Goal: Communication & Community: Answer question/provide support

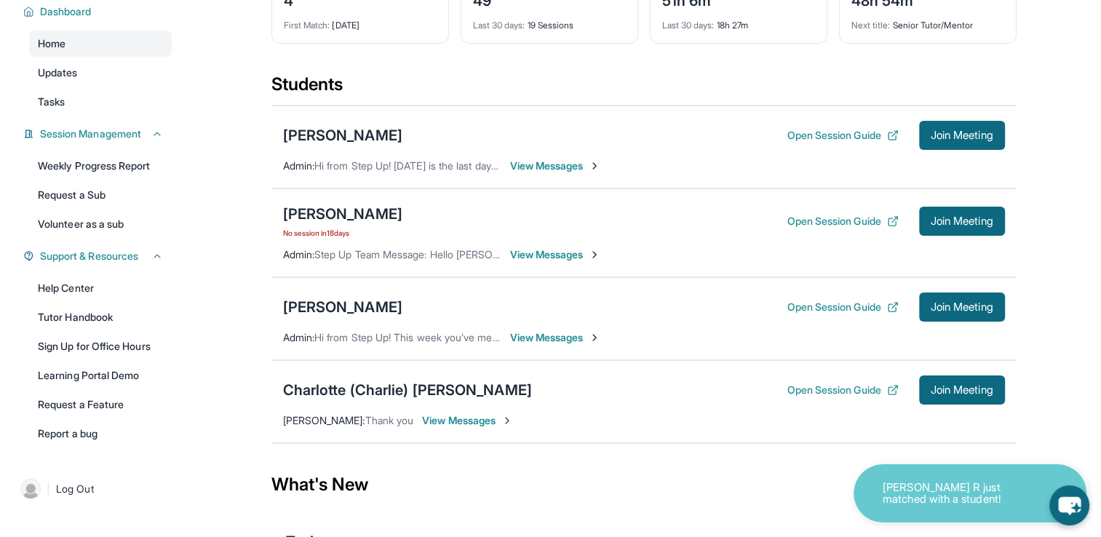
scroll to position [122, 0]
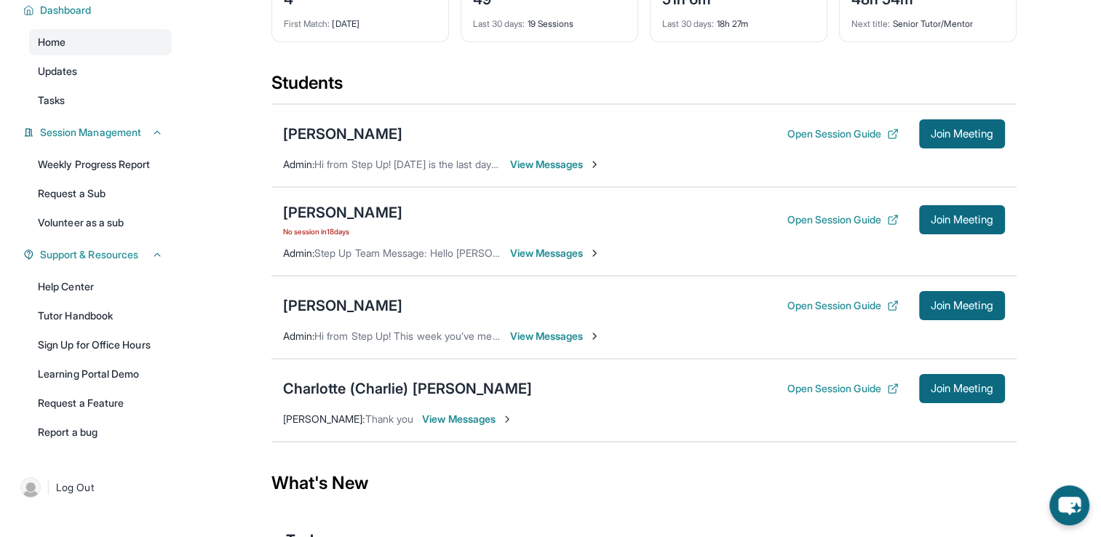
click at [558, 336] on span "View Messages" at bounding box center [555, 336] width 91 height 15
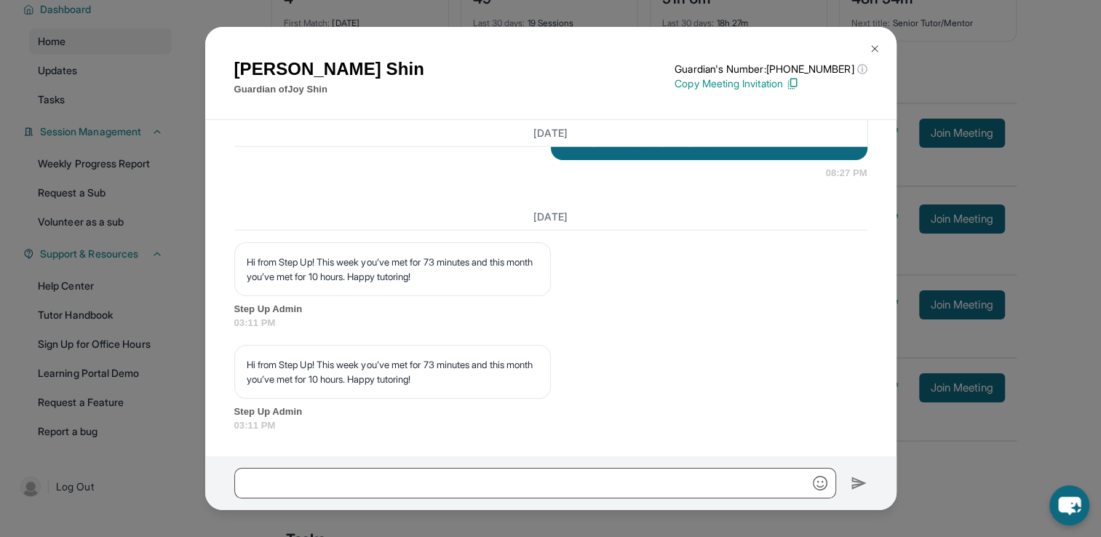
scroll to position [21050, 0]
drag, startPoint x: 630, startPoint y: 322, endPoint x: 555, endPoint y: 275, distance: 88.3
click at [555, 160] on div "Good afternoon [PERSON_NAME], I’m writing to confirm our tutoring session sched…" at bounding box center [709, 126] width 317 height 67
copy p "Good afternoon [PERSON_NAME], I’m writing to confirm our tutoring session sched…"
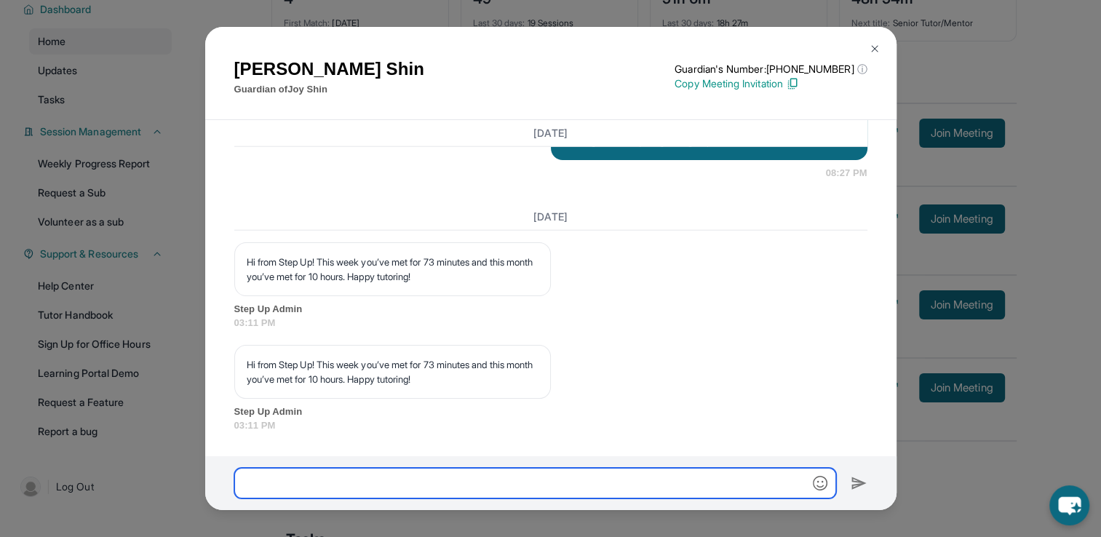
click at [536, 481] on input "text" at bounding box center [535, 483] width 602 height 31
paste input "**********"
type input "**********"
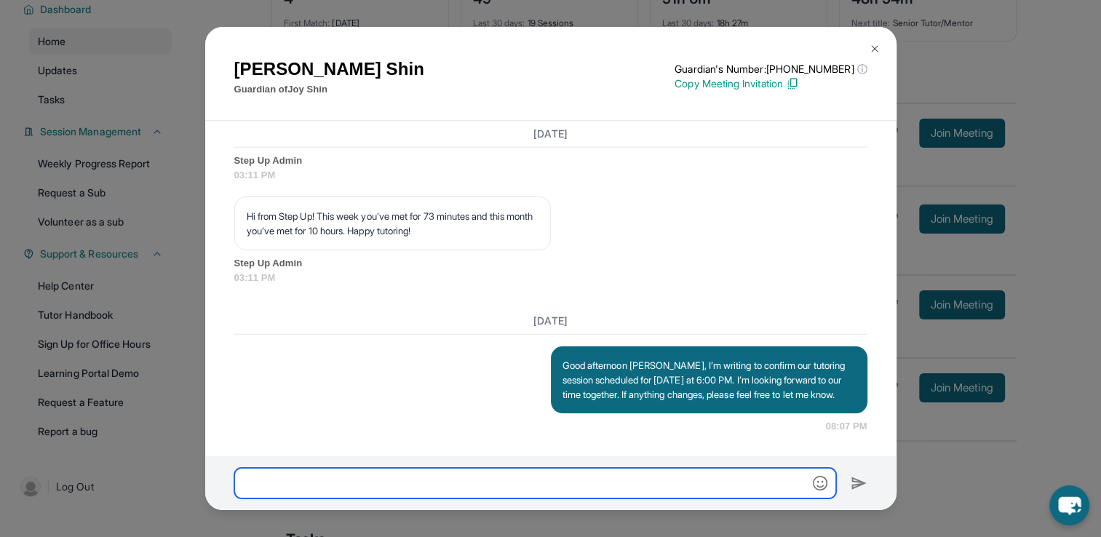
scroll to position [21384, 0]
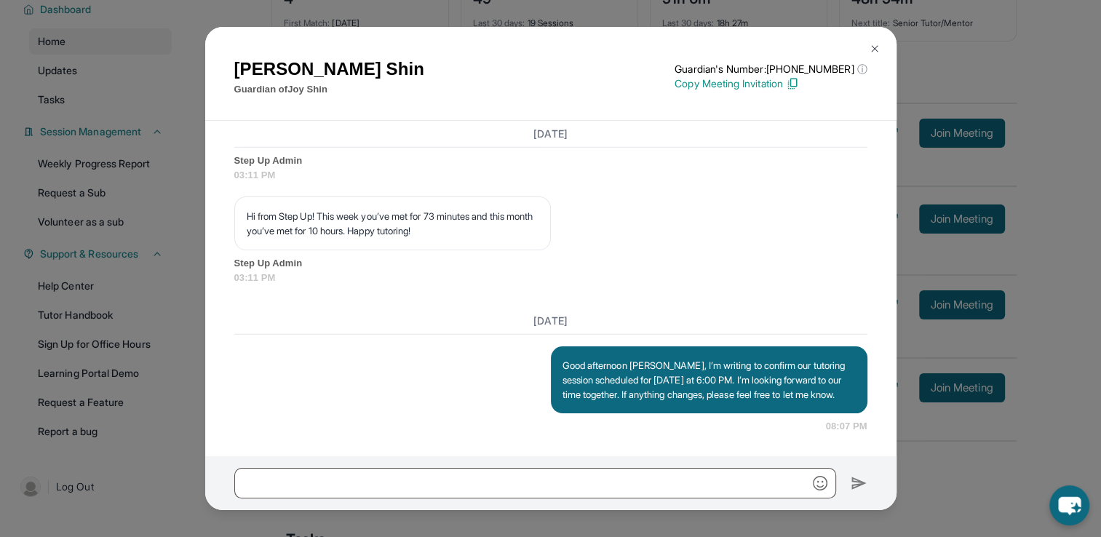
click at [865, 49] on button at bounding box center [874, 48] width 29 height 29
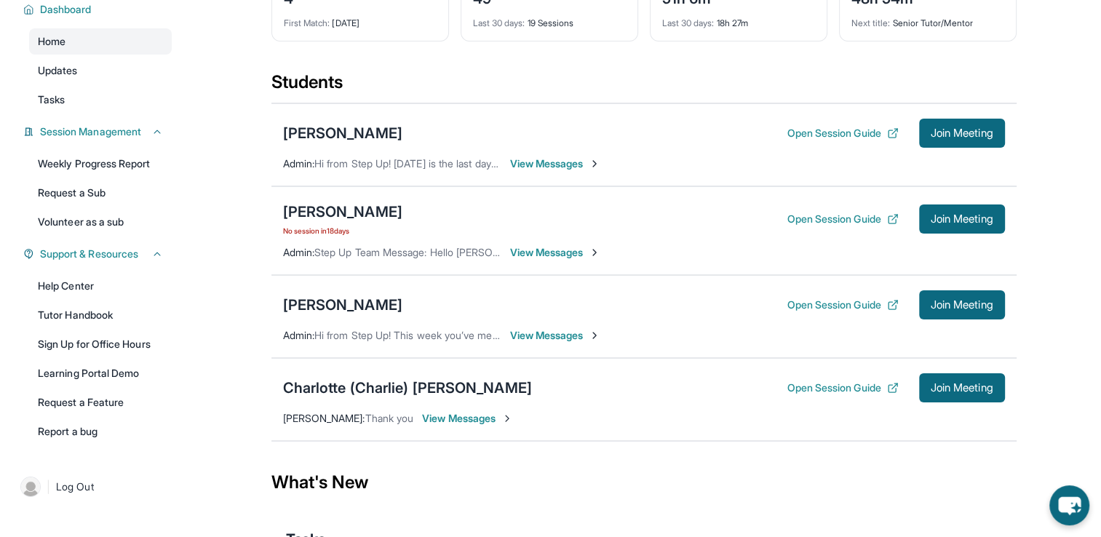
click at [510, 420] on span "View Messages" at bounding box center [467, 418] width 91 height 15
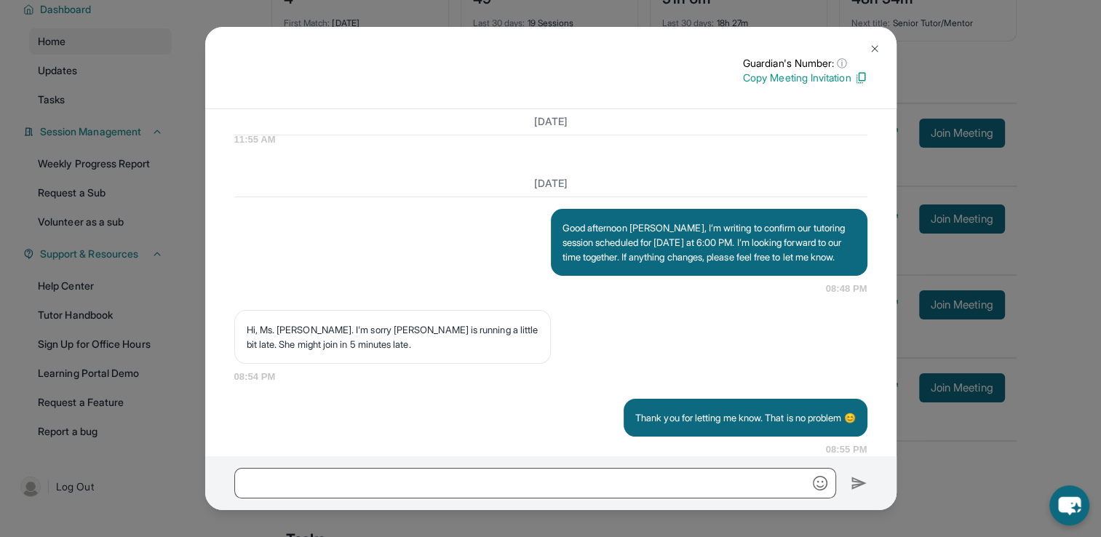
scroll to position [20664, 0]
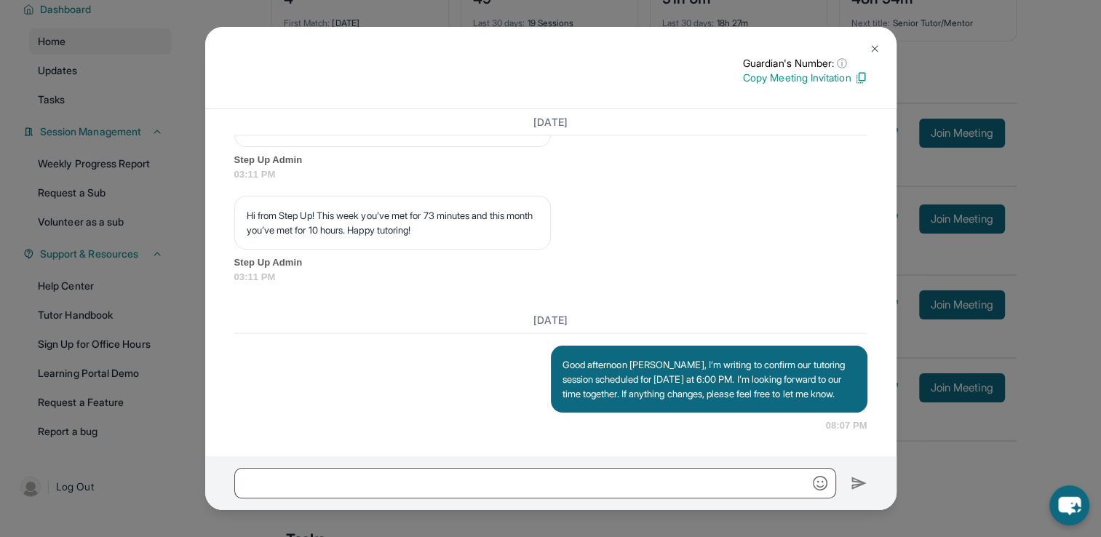
click at [879, 51] on img at bounding box center [875, 49] width 12 height 12
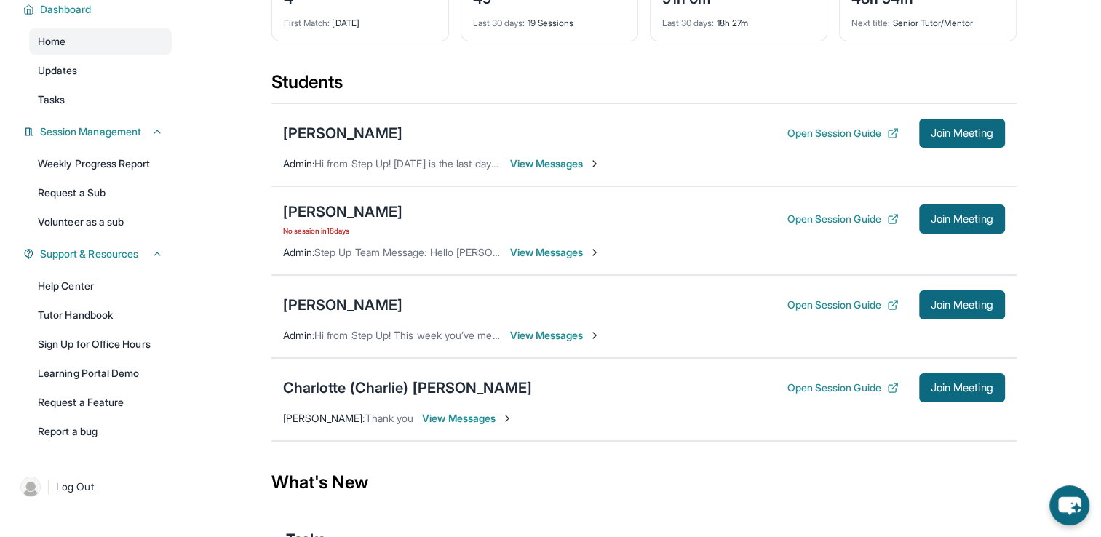
click at [511, 421] on span "View Messages" at bounding box center [467, 418] width 91 height 15
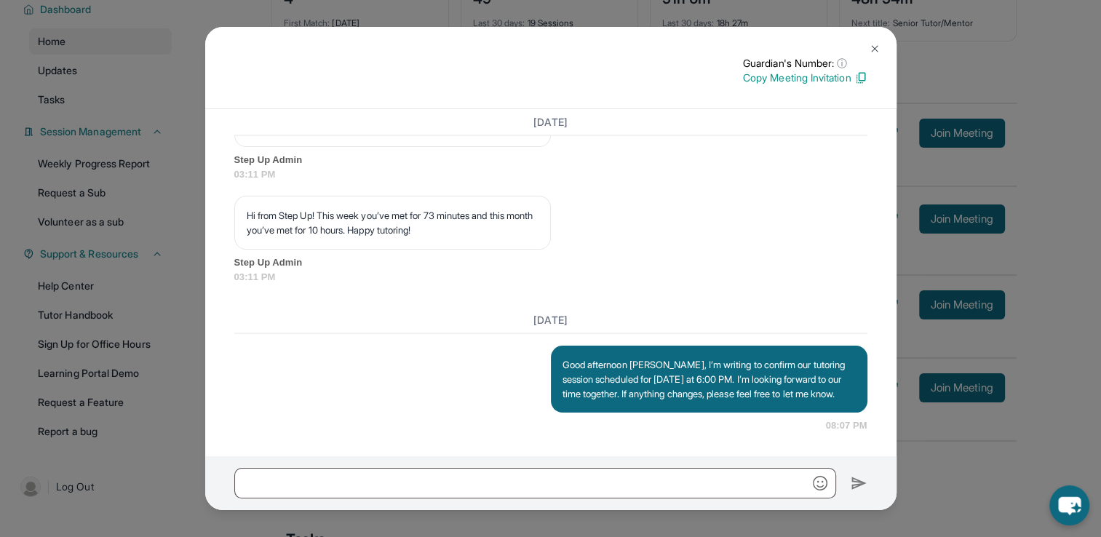
click at [877, 49] on img at bounding box center [875, 49] width 12 height 12
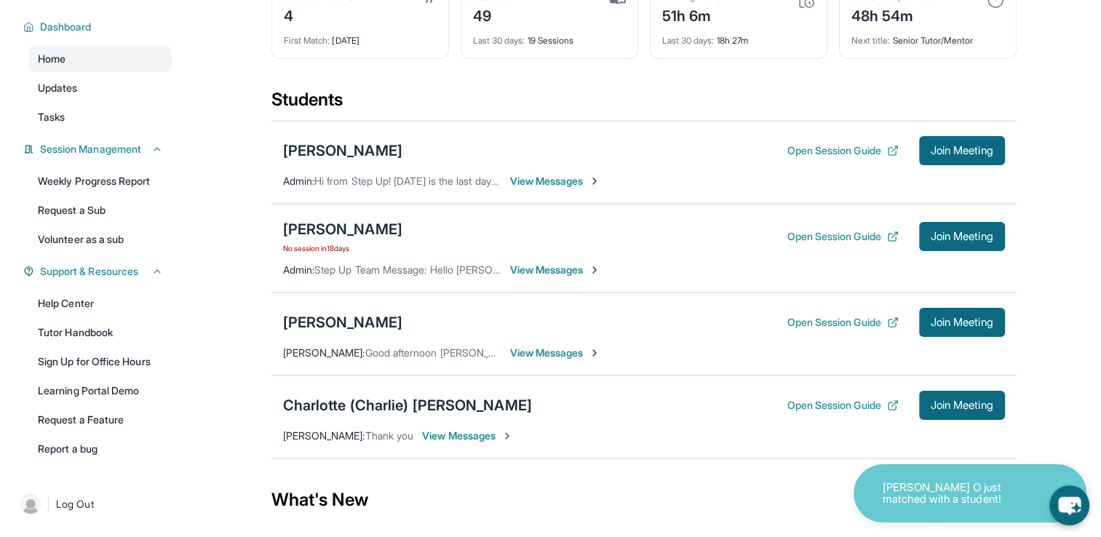
scroll to position [108, 0]
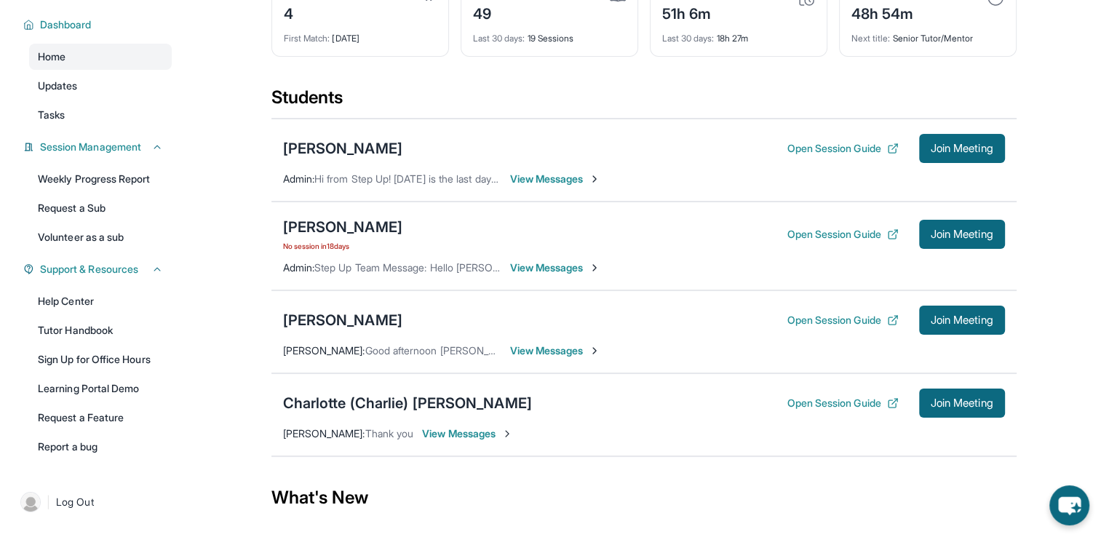
click at [572, 354] on span "View Messages" at bounding box center [555, 351] width 91 height 15
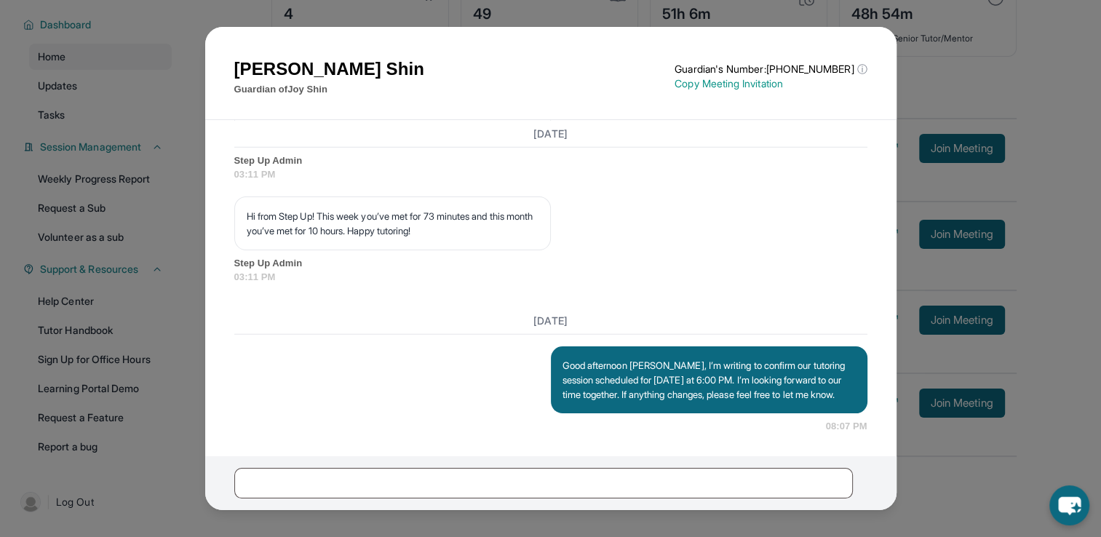
scroll to position [21384, 0]
click at [873, 49] on img at bounding box center [875, 49] width 12 height 12
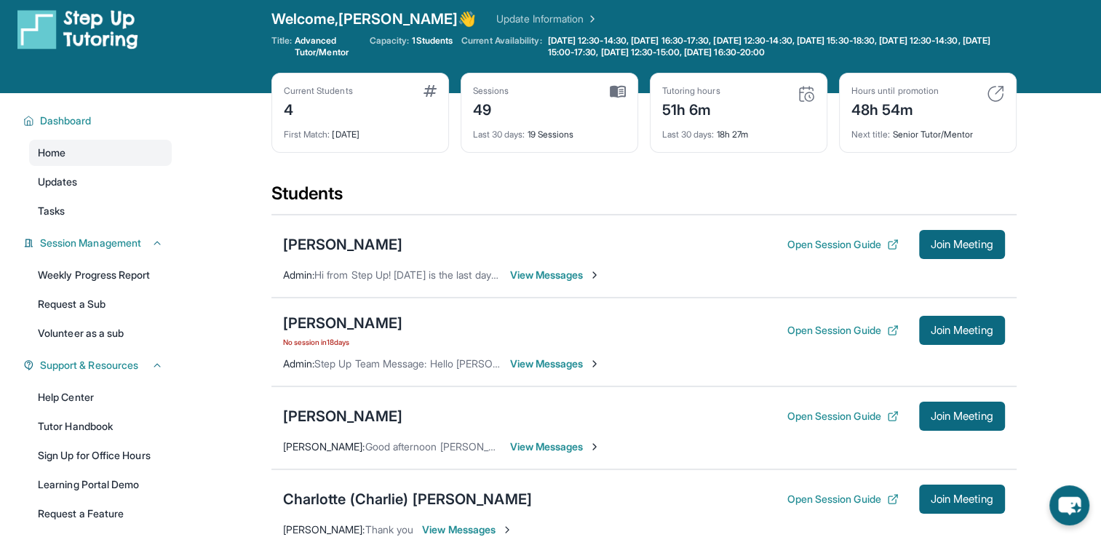
scroll to position [13, 0]
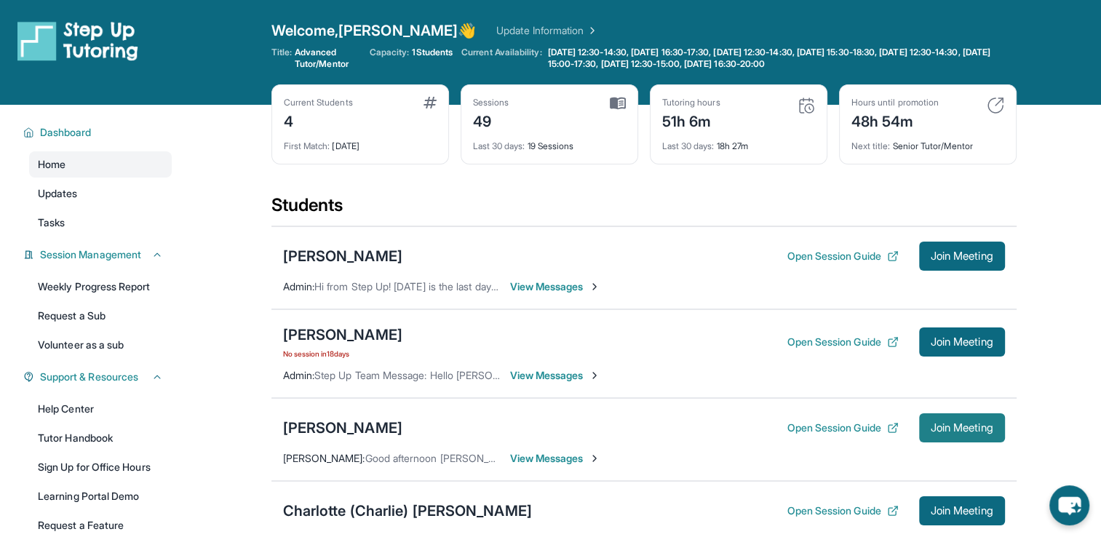
click at [948, 419] on button "Join Meeting" at bounding box center [962, 427] width 86 height 29
click at [542, 459] on span "View Messages" at bounding box center [555, 458] width 91 height 15
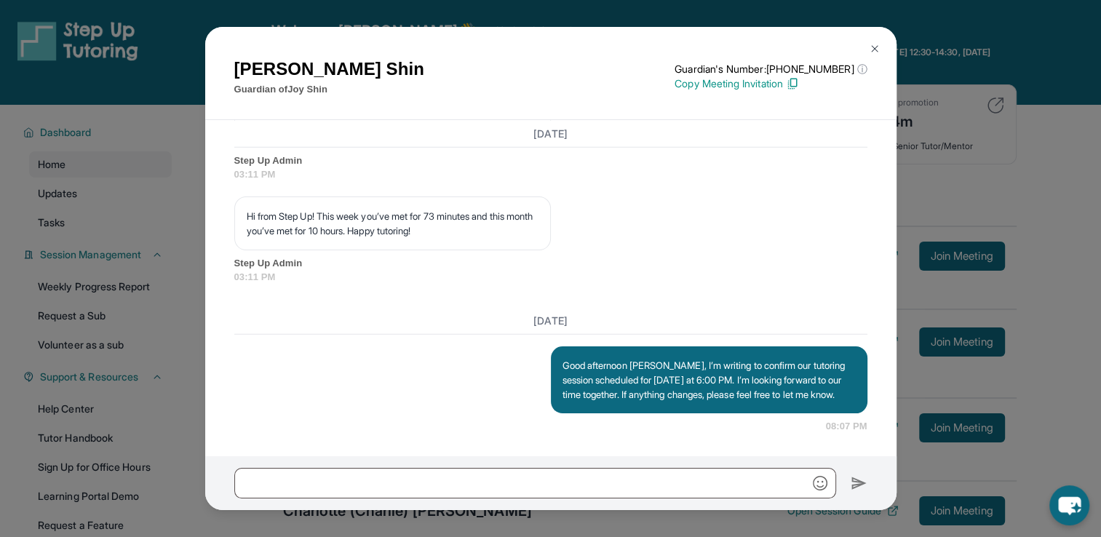
scroll to position [21384, 0]
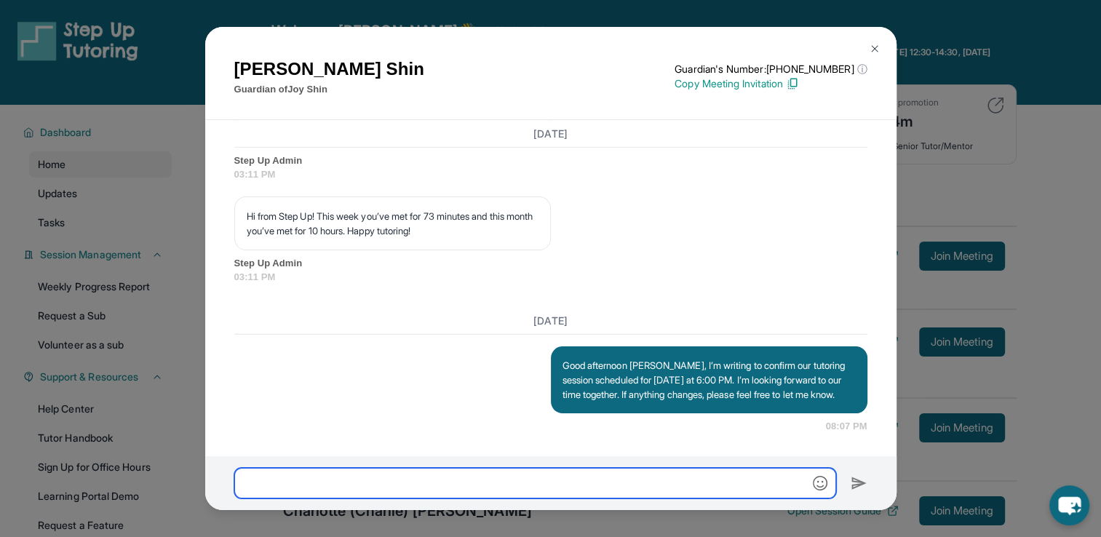
click at [642, 492] on input "text" at bounding box center [535, 483] width 602 height 31
type input "*"
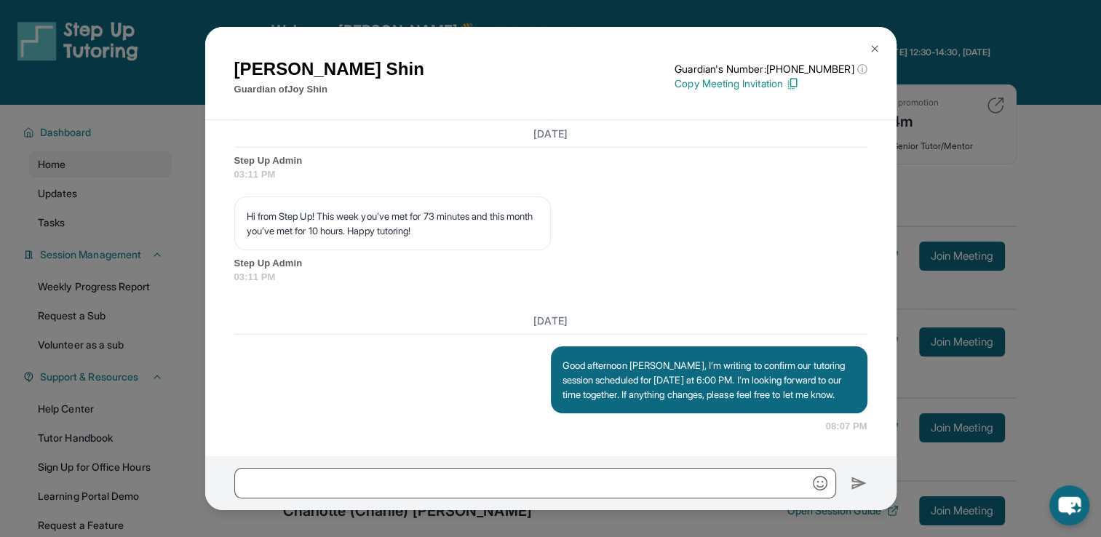
click at [871, 51] on img at bounding box center [875, 49] width 12 height 12
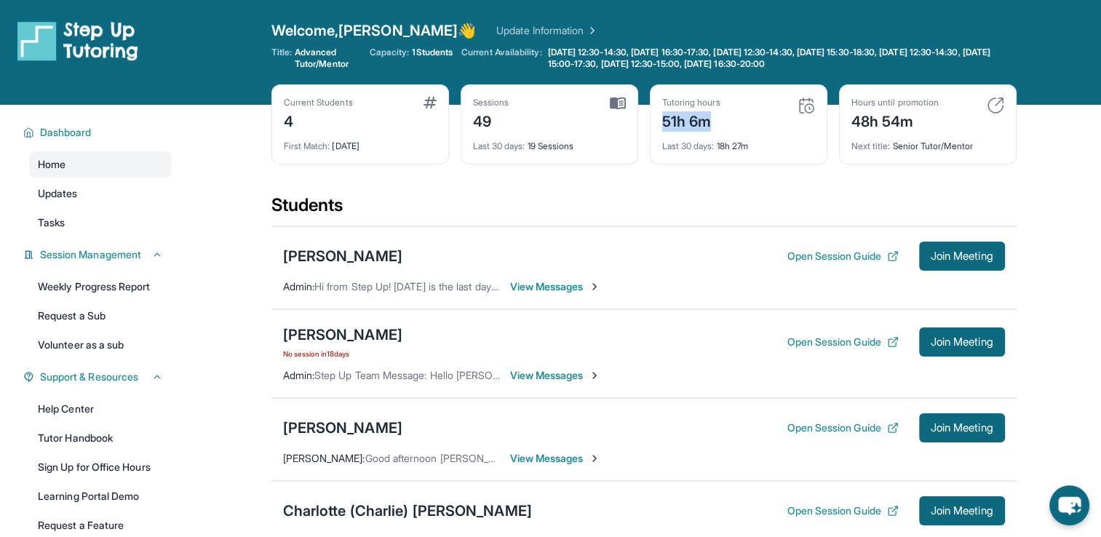
drag, startPoint x: 660, startPoint y: 120, endPoint x: 718, endPoint y: 130, distance: 58.4
click at [718, 130] on div "Tutoring hours 51h 6m Last 30 days : 18h 27m" at bounding box center [739, 124] width 178 height 80
copy div "51h 6m"
